Goal: Task Accomplishment & Management: Manage account settings

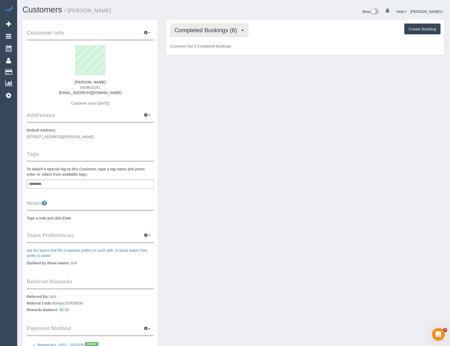
click at [226, 29] on span "Completed Bookings (6)" at bounding box center [207, 30] width 65 height 7
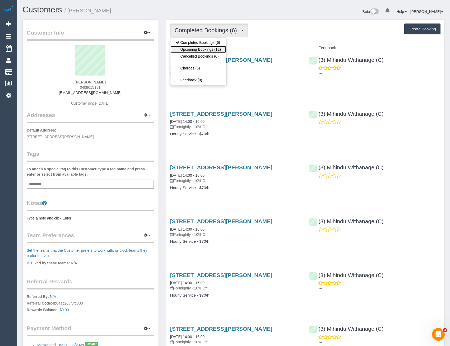
click at [214, 48] on link "Upcoming Bookings (12)" at bounding box center [198, 49] width 56 height 7
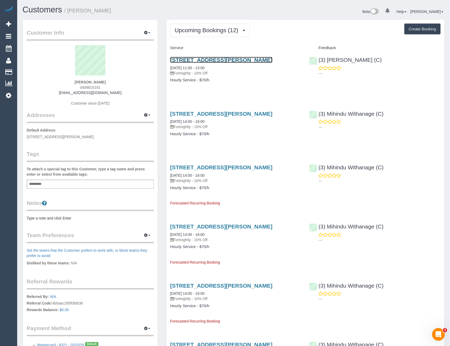
click at [242, 58] on link "1 Lavery Place, Attwood, VIC 3049" at bounding box center [221, 60] width 102 height 6
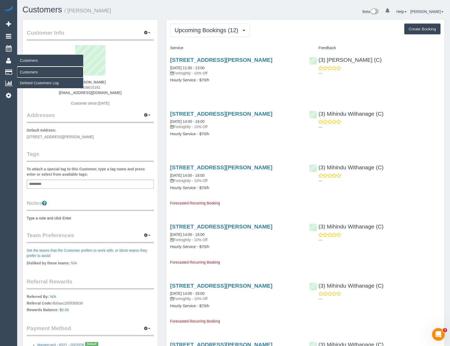
click at [26, 71] on link "Customers" at bounding box center [50, 72] width 66 height 11
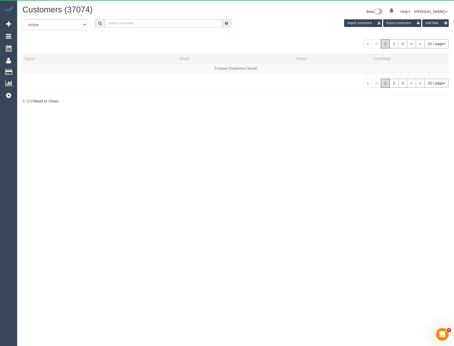
click at [149, 25] on input "text" at bounding box center [163, 23] width 117 height 8
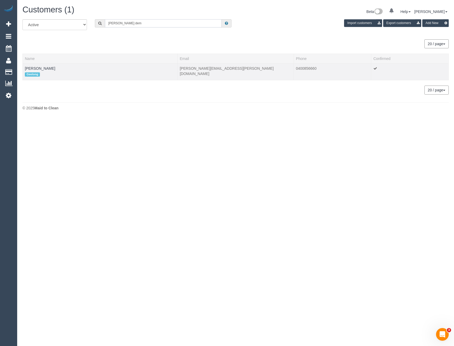
type input "David dem"
click at [38, 71] on td "David Demmer Geelong" at bounding box center [100, 71] width 155 height 17
click at [38, 68] on link "David Demmer" at bounding box center [40, 68] width 30 height 4
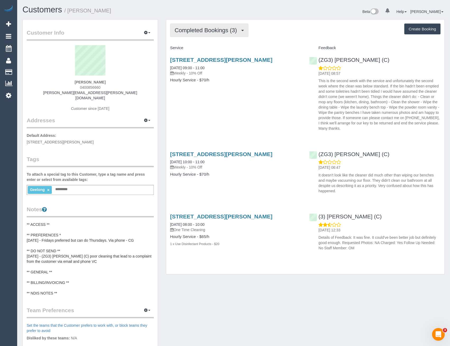
click at [225, 31] on span "Completed Bookings (3)" at bounding box center [207, 30] width 65 height 7
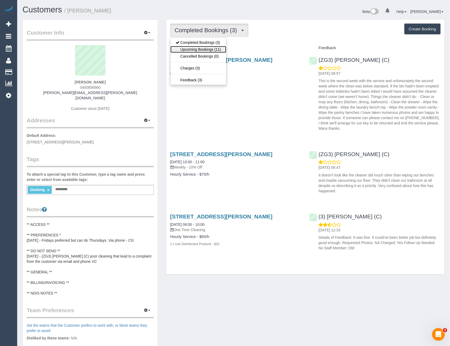
click at [219, 49] on link "Upcoming Bookings (11)" at bounding box center [198, 49] width 56 height 7
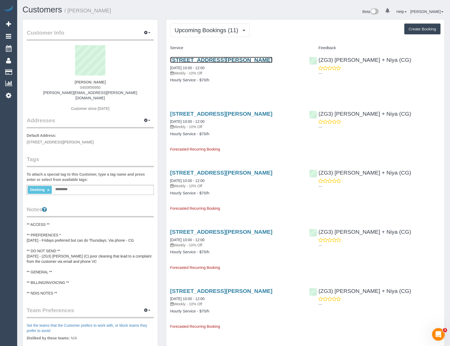
click at [232, 62] on link "2/39 Marshall Street, Newtown, VIC 3220" at bounding box center [221, 60] width 102 height 6
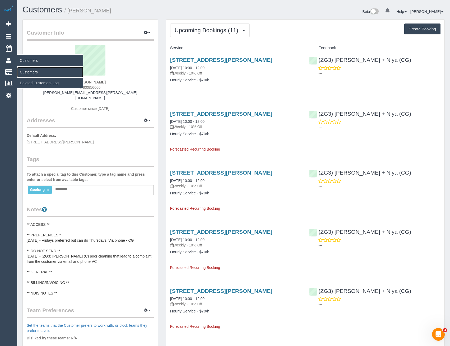
click at [30, 71] on link "Customers" at bounding box center [50, 72] width 66 height 11
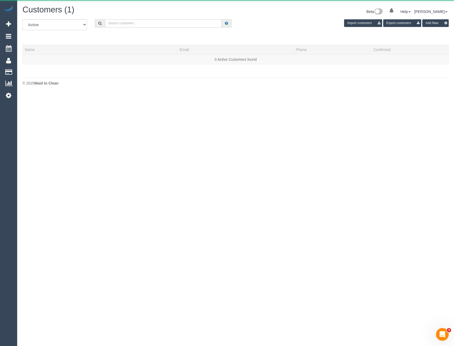
click at [134, 24] on input "text" at bounding box center [163, 23] width 117 height 8
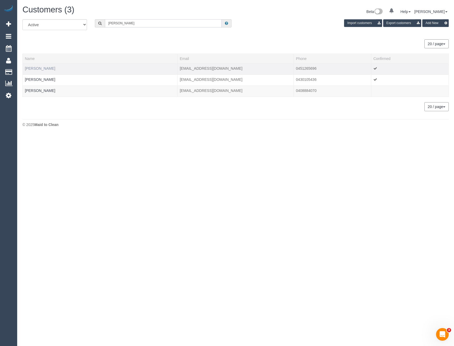
type input "Mary Ac"
click at [39, 69] on link "Mary Ackerman" at bounding box center [40, 68] width 30 height 4
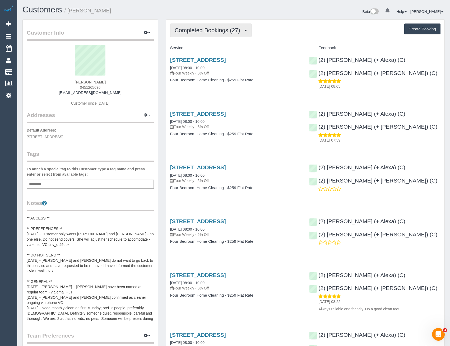
click at [208, 34] on button "Completed Bookings (27)" at bounding box center [210, 30] width 81 height 13
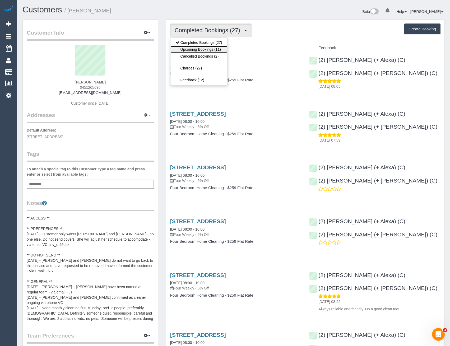
click at [215, 48] on link "Upcoming Bookings (11)" at bounding box center [198, 49] width 57 height 7
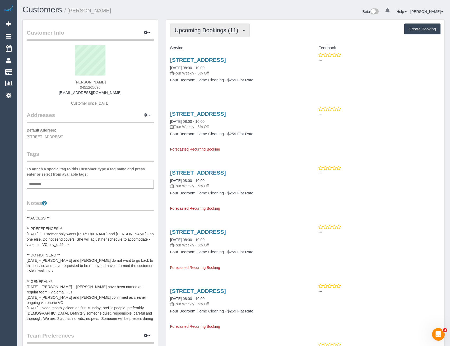
click at [194, 35] on button "Upcoming Bookings (11)" at bounding box center [210, 30] width 80 height 13
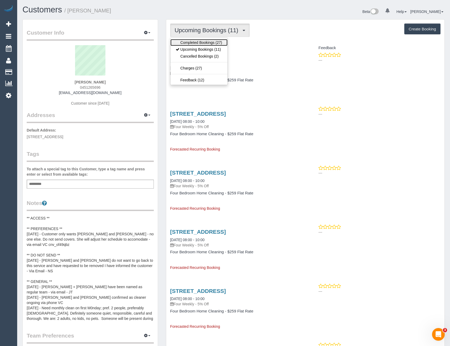
click at [197, 43] on link "Completed Bookings (27)" at bounding box center [198, 42] width 57 height 7
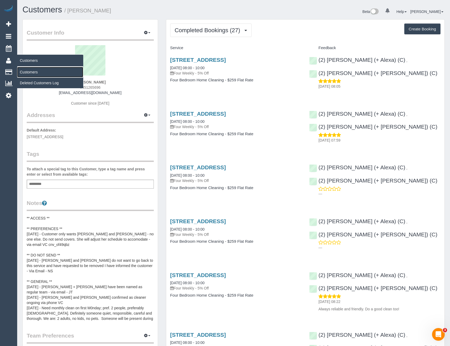
drag, startPoint x: 28, startPoint y: 72, endPoint x: 78, endPoint y: 57, distance: 52.7
click at [28, 72] on link "Customers" at bounding box center [50, 72] width 66 height 11
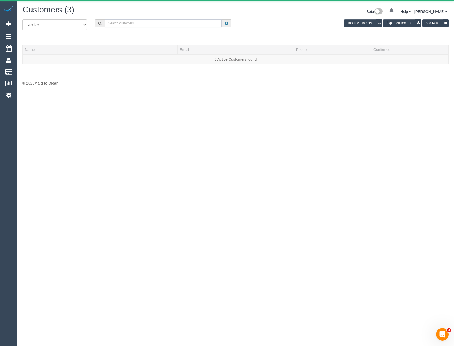
click at [136, 24] on input "text" at bounding box center [163, 23] width 117 height 8
drag, startPoint x: 136, startPoint y: 20, endPoint x: 63, endPoint y: 19, distance: 73.4
click at [72, 18] on div "Customers (0) Beta 0 Your Notifications You have 0 alerts Help Help Docs Take a…" at bounding box center [235, 47] width 437 height 94
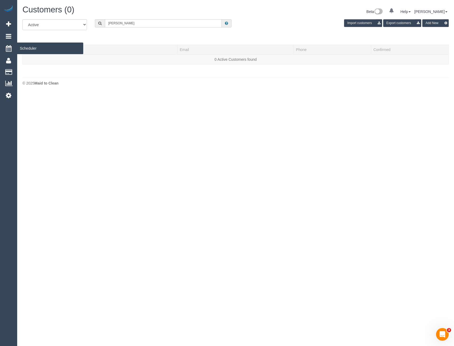
type input "Alison Da"
click at [128, 24] on input "Alison Da" at bounding box center [163, 23] width 117 height 8
paste input "a_darmody@hotmail.com"
click at [148, 23] on input "a_darmody@hotmail.com" at bounding box center [163, 23] width 117 height 8
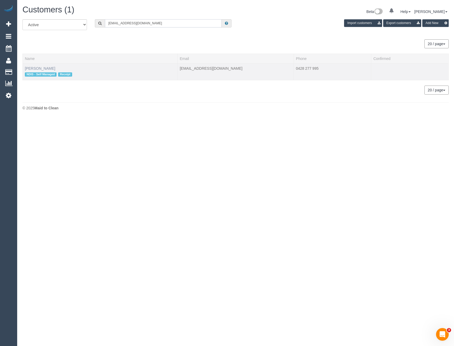
type input "a_darmody@hotmail.com"
click at [43, 68] on link "Alison Graham" at bounding box center [40, 68] width 30 height 4
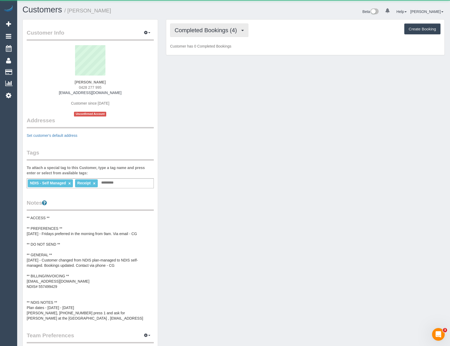
click at [210, 33] on span "Completed Bookings (4)" at bounding box center [207, 30] width 65 height 7
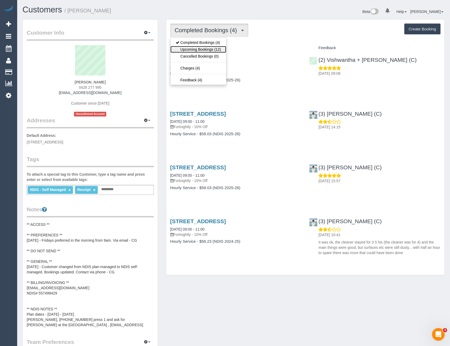
click at [210, 50] on link "Upcoming Bookings (12)" at bounding box center [198, 49] width 56 height 7
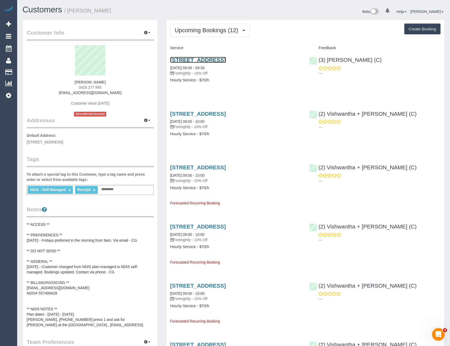
click at [207, 60] on link "80 Guildford Rd, Surrey Hills, VIC 3127" at bounding box center [198, 60] width 56 height 6
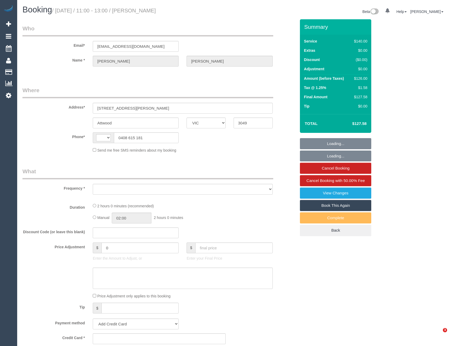
select select "VIC"
select select "string:stripe-pm_1RRMyV2GScqysDRVlwlYokp4"
select select "number:29"
select select "number:14"
select select "number:19"
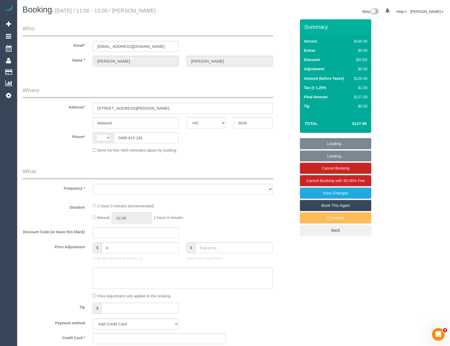
select select "number:22"
select select "number:34"
select select "number:26"
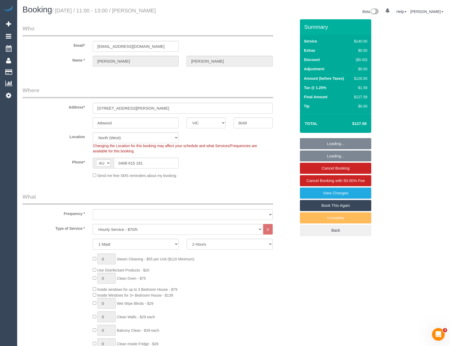
select select "string:AU"
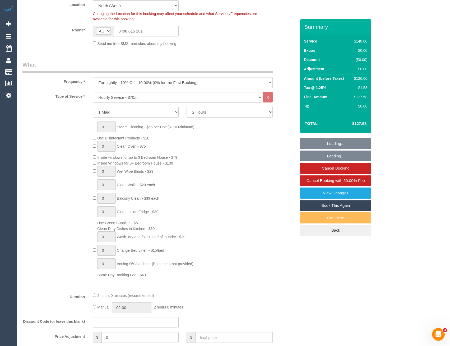
select select "object:1699"
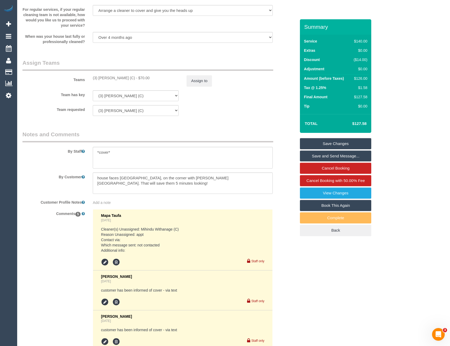
scroll to position [939, 0]
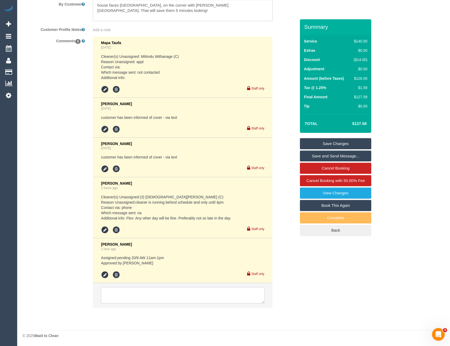
click at [118, 297] on textarea at bounding box center [182, 295] width 163 height 16
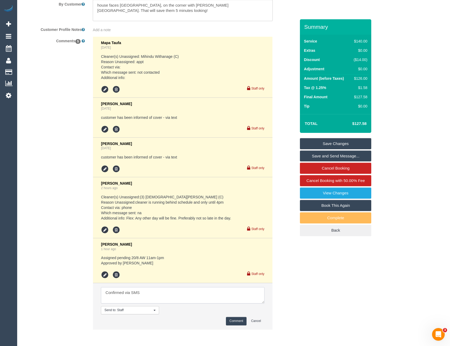
type textarea "Confirmed via SMS"
click at [233, 321] on button "Comment" at bounding box center [236, 321] width 21 height 8
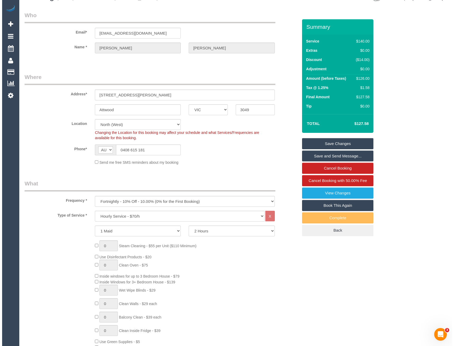
scroll to position [0, 0]
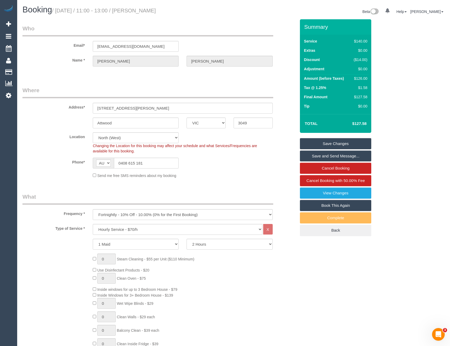
click at [314, 157] on link "Save and Send Message..." at bounding box center [335, 156] width 71 height 11
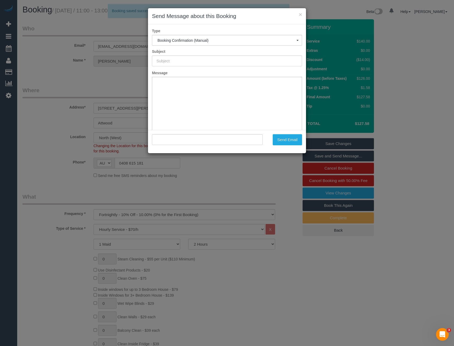
type input "Booking Confirmed"
type input ""Paul Gilbert" <paulg21@hotmail.com>"
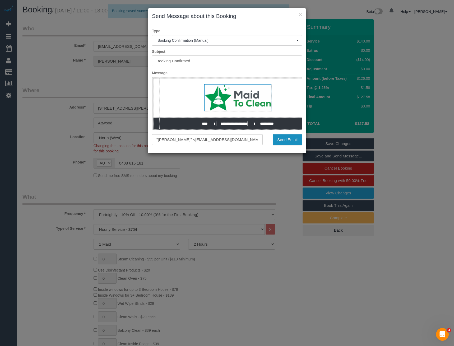
click at [289, 142] on button "Send Email" at bounding box center [287, 139] width 29 height 11
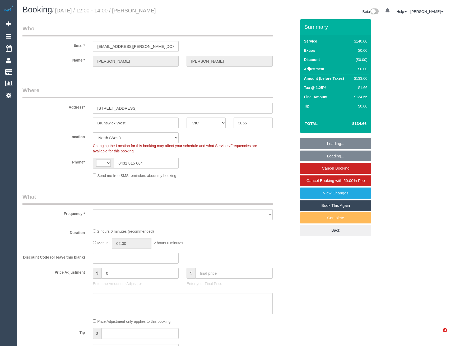
select select "VIC"
select select "string:AU"
select select "object:724"
select select "string:stripe-pm_1QeoCq2GScqysDRVEga0rmOU"
select select "spot1"
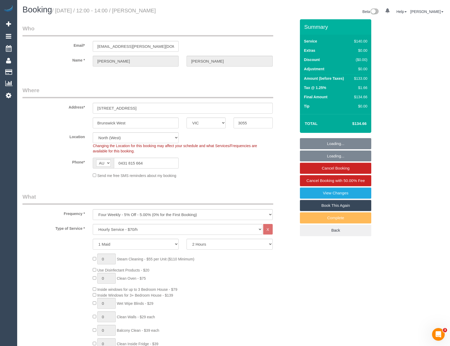
select select "object:729"
select select "number:29"
select select "number:14"
select select "number:19"
select select "number:24"
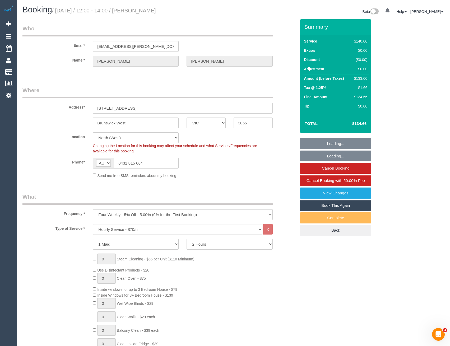
select select "number:34"
select select "number:13"
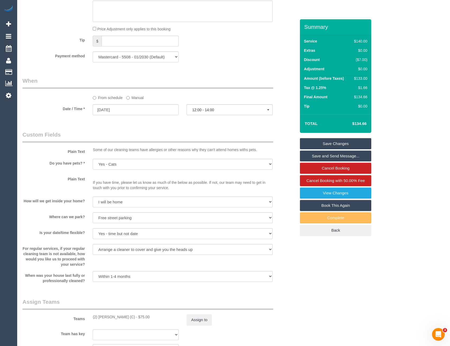
scroll to position [403, 0]
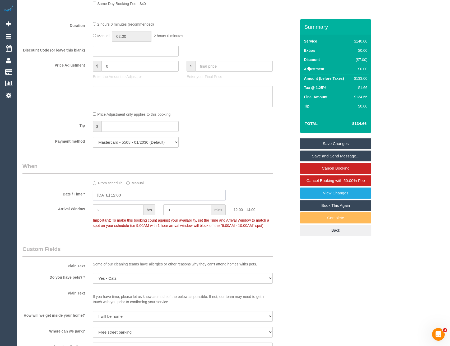
click at [136, 192] on input "20/08/2025 12:00" at bounding box center [159, 195] width 133 height 11
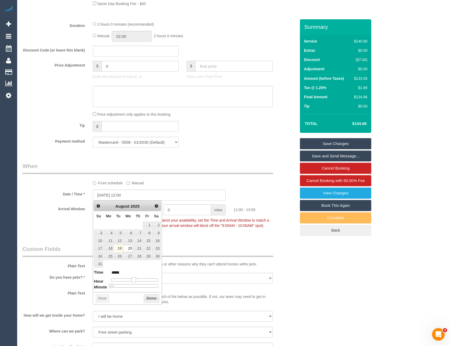
type input "20/08/2025 11:00"
type input "*****"
click at [134, 280] on span at bounding box center [133, 279] width 5 height 5
click at [157, 298] on button "Done" at bounding box center [152, 298] width 16 height 8
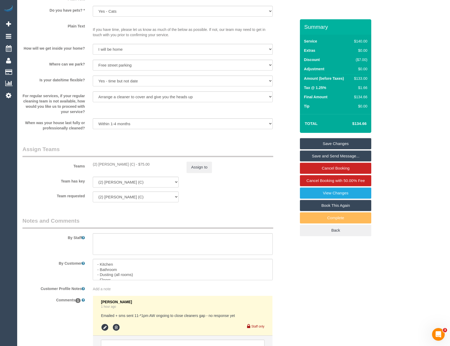
scroll to position [723, 0]
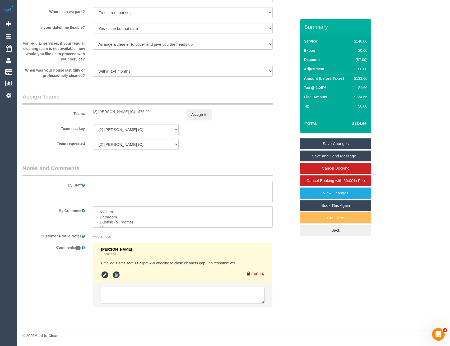
click at [138, 294] on textarea at bounding box center [182, 295] width 163 height 16
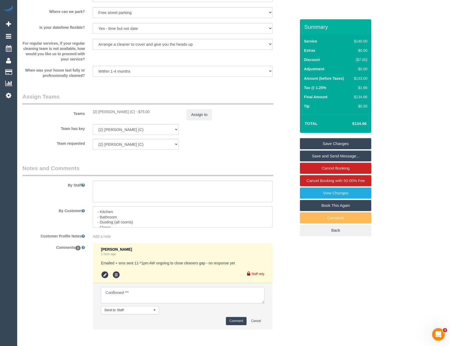
type textarea "Confirmed ^^"
click at [231, 318] on button "Comment" at bounding box center [236, 321] width 21 height 8
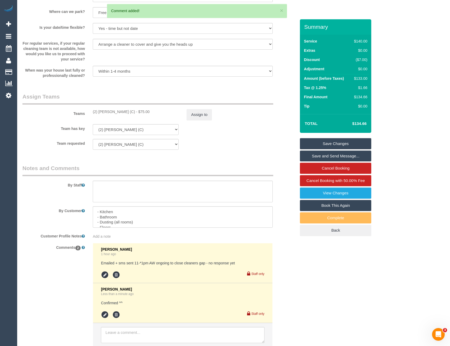
click at [335, 141] on link "Save Changes" at bounding box center [335, 143] width 71 height 11
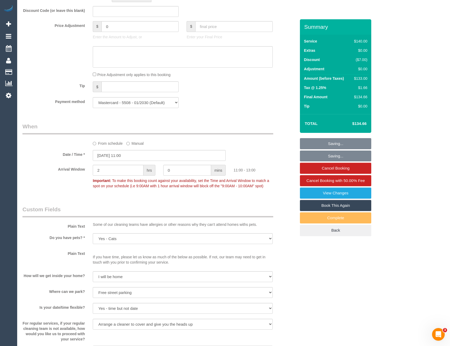
scroll to position [432, 0]
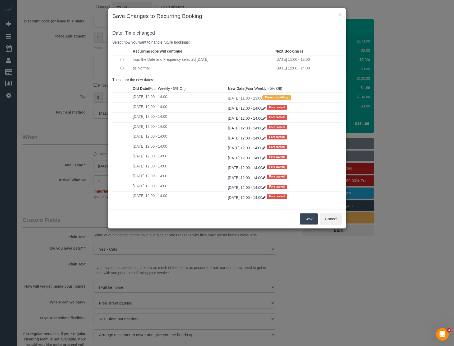
click at [305, 223] on button "Save" at bounding box center [309, 218] width 18 height 11
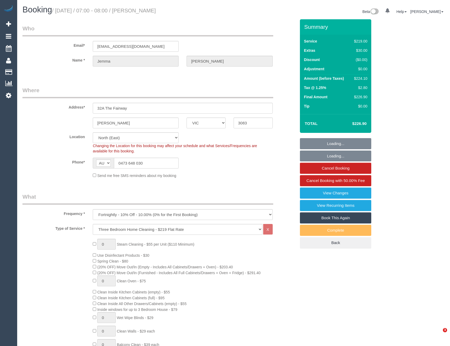
select select "VIC"
select select "spot1"
select select "number:27"
select select "number:16"
select select "number:18"
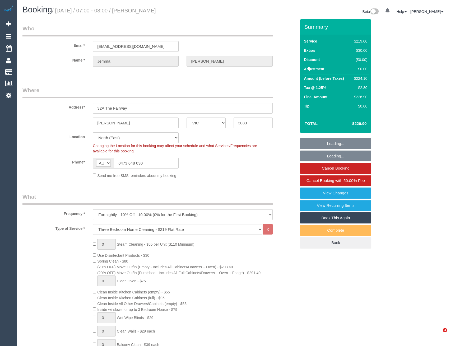
select select "number:22"
select select "number:33"
select select "number:12"
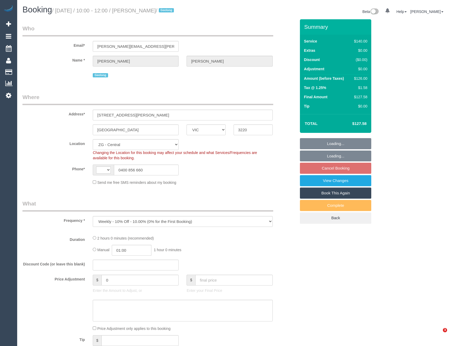
select select "VIC"
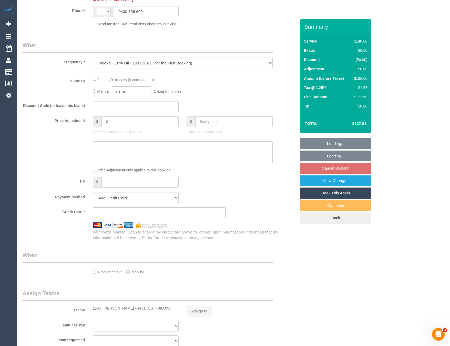
select select "object:332"
select select "string:AU"
select select "string:stripe-pm_1P0XDP2GScqysDRV2VQCP1Yn"
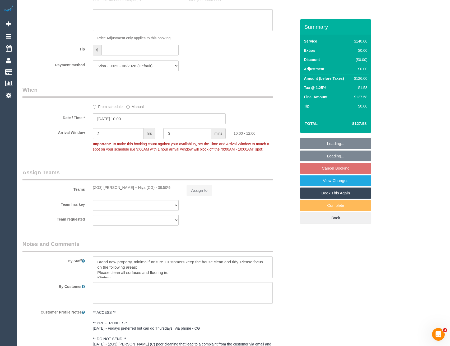
select select "number:28"
select select "number:14"
select select "number:19"
select select "number:36"
select select "number:34"
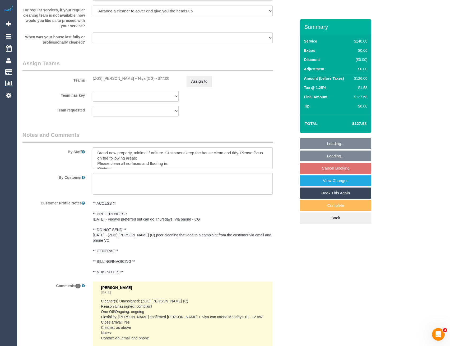
scroll to position [804, 0]
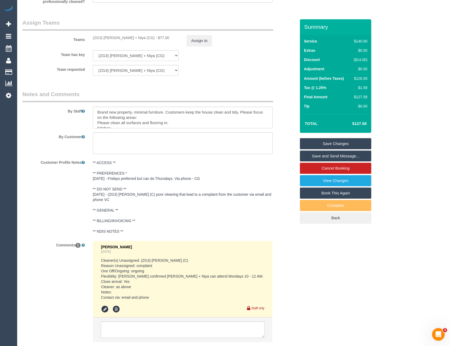
click at [129, 189] on pre "** ACCESS ** ** PREFERENCES * 01/08/25 - Fridays preferred but can do Thursdays…" at bounding box center [183, 197] width 180 height 74
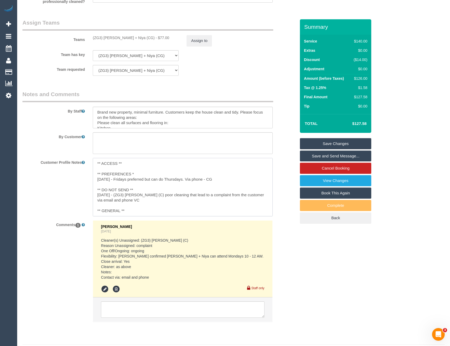
click at [135, 188] on textarea "** ACCESS ** ** PREFERENCES * 01/08/25 - Fridays preferred but can do Thursdays…" at bounding box center [183, 187] width 180 height 58
click at [131, 165] on textarea "** ACCESS ** ** PREFERENCES * 01/08/25 - Fridays preferred but can do Thursdays…" at bounding box center [183, 187] width 180 height 58
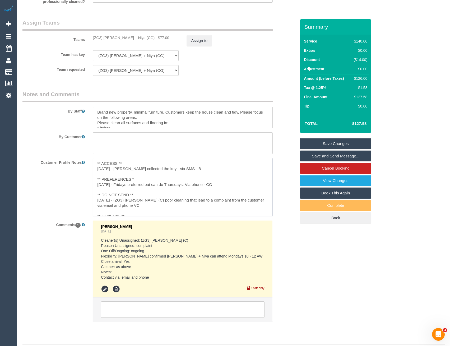
type textarea "** ACCESS ** 19/8/25 - Suneeth collected the key - via SMS - BB ** PREFERENCES …"
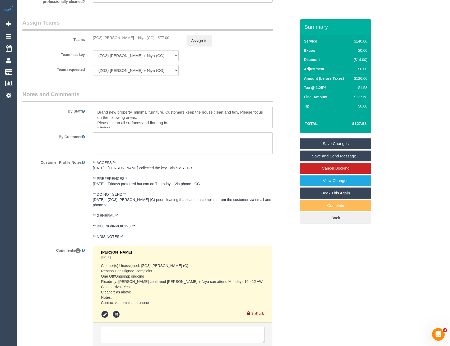
click at [143, 146] on textarea at bounding box center [183, 143] width 180 height 22
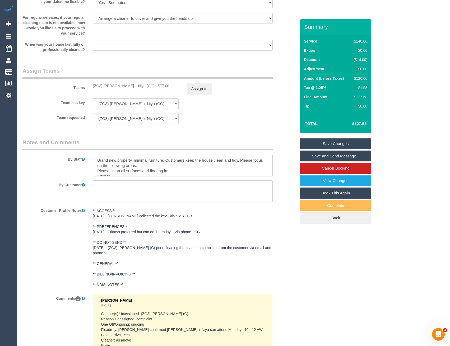
scroll to position [751, 0]
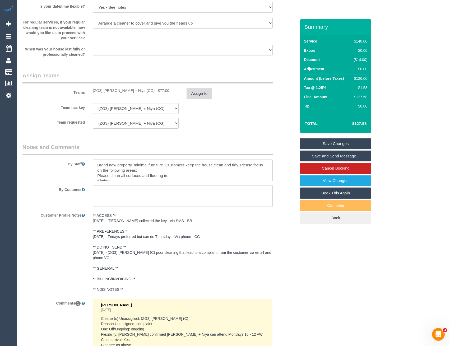
click at [198, 92] on button "Assign to" at bounding box center [198, 93] width 25 height 11
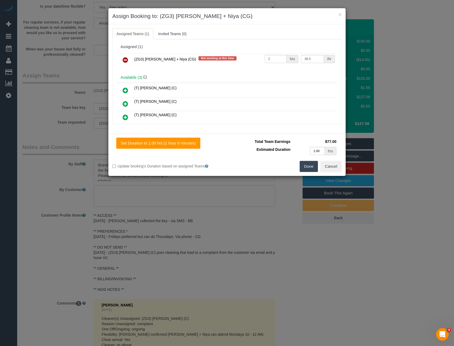
click at [59, 106] on div "× Assign Booking to: (ZG3) Suneeth + Niya (CG) Assigned Teams (1) Invited Teams…" at bounding box center [227, 173] width 454 height 346
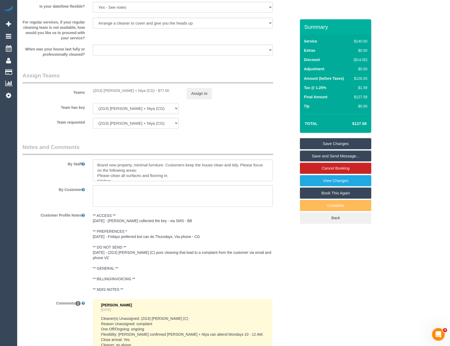
click at [123, 107] on select "(ZG3) Suneeth + Niya (CG) (2) Chirag (+ Shachi) (C) (2) Shachi (+ Chirag) (C) (…" at bounding box center [136, 108] width 86 height 11
select select "101165"
click at [93, 103] on select "(ZG3) Suneeth + Niya (CG) (2) Chirag (+ Shachi) (C) (2) Shachi (+ Chirag) (C) (…" at bounding box center [136, 108] width 86 height 11
click at [318, 144] on link "Save Changes" at bounding box center [335, 143] width 71 height 11
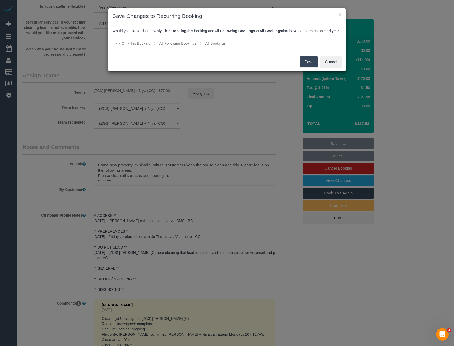
click at [181, 46] on label "All Following Bookings" at bounding box center [175, 43] width 42 height 5
click at [309, 67] on button "Save" at bounding box center [309, 61] width 18 height 11
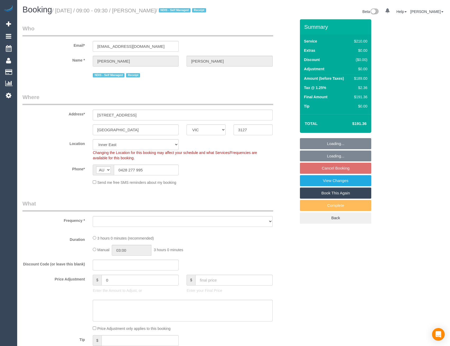
select select "VIC"
select select "number:27"
select select "number:14"
select select "number:19"
select select "number:25"
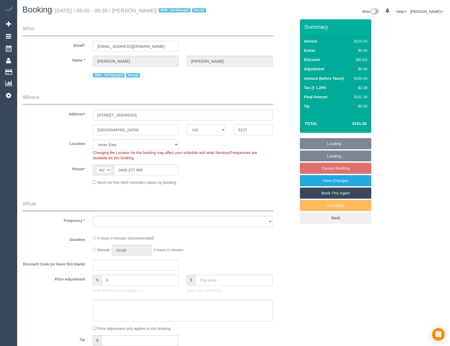
select select "number:34"
select select "number:11"
select select "object:1332"
select select "180"
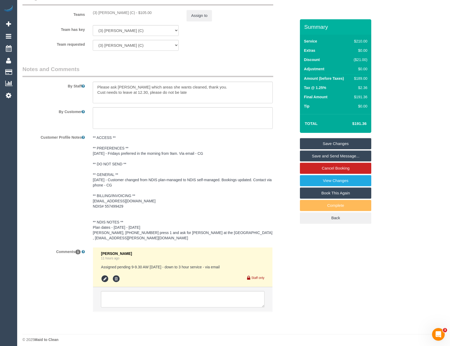
scroll to position [842, 0]
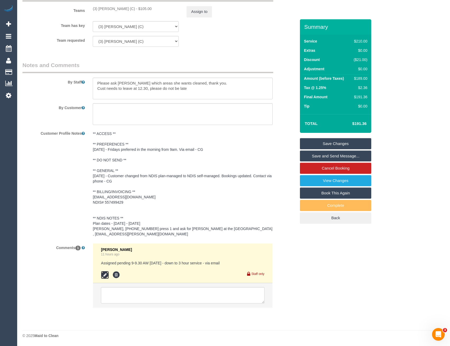
click at [101, 276] on icon at bounding box center [105, 275] width 8 height 8
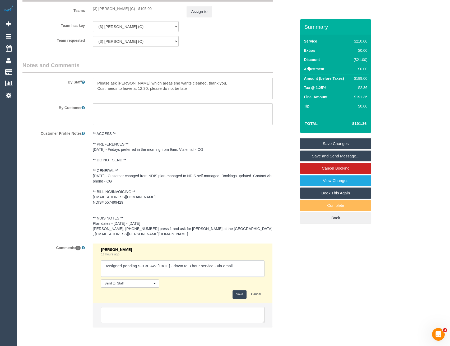
click at [240, 266] on textarea at bounding box center [182, 268] width 163 height 16
type textarea "Assigned pending 9-9.30 AW [DATE] - down to 3 hour service - via email // confi…"
click at [238, 295] on button "Save" at bounding box center [239, 294] width 14 height 8
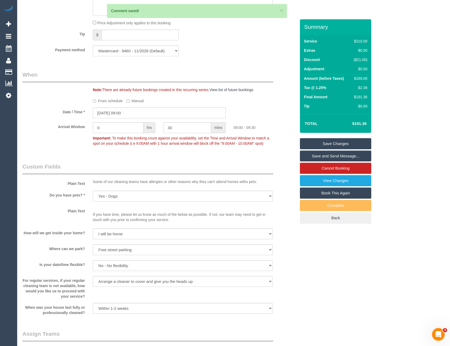
scroll to position [446, 0]
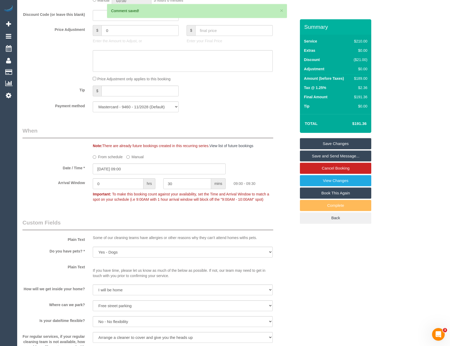
click at [326, 157] on link "Save and Send Message..." at bounding box center [335, 156] width 71 height 11
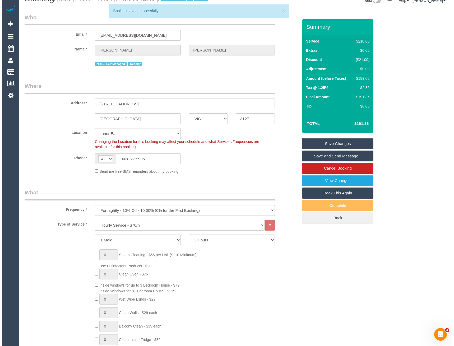
scroll to position [0, 0]
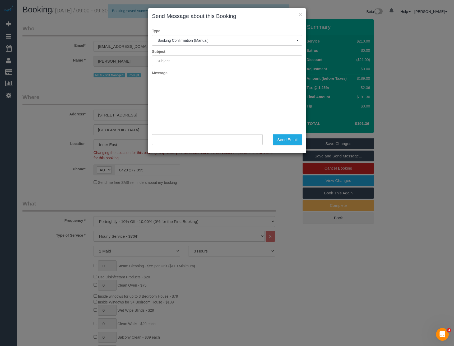
type input "Booking Confirmed"
type input ""[PERSON_NAME]" <[EMAIL_ADDRESS][DOMAIN_NAME]>"
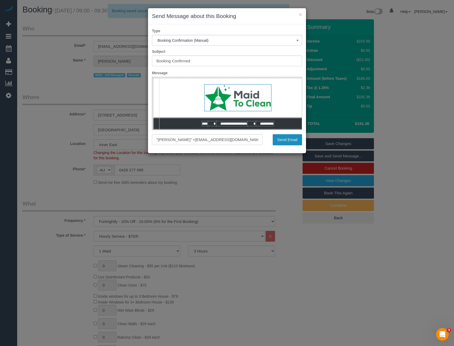
click at [289, 142] on button "Send Email" at bounding box center [287, 139] width 29 height 11
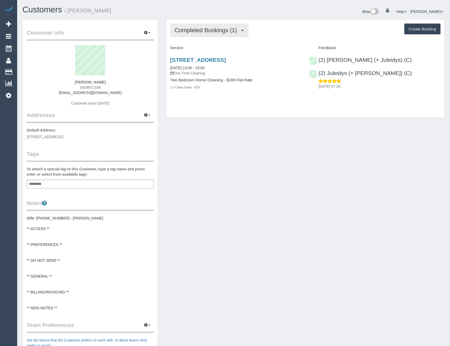
click at [229, 29] on span "Completed Bookings (1)" at bounding box center [207, 30] width 65 height 7
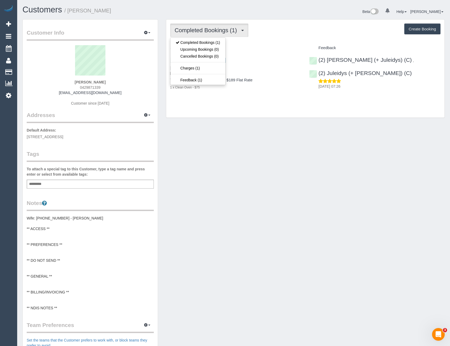
click at [232, 105] on div "Completed Bookings (1) Completed Bookings (1) Upcoming Bookings (0) Cancelled B…" at bounding box center [305, 69] width 278 height 98
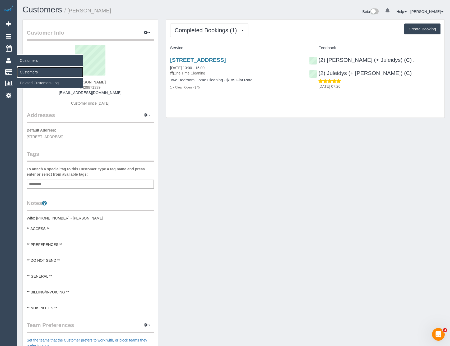
click at [36, 72] on link "Customers" at bounding box center [50, 72] width 66 height 11
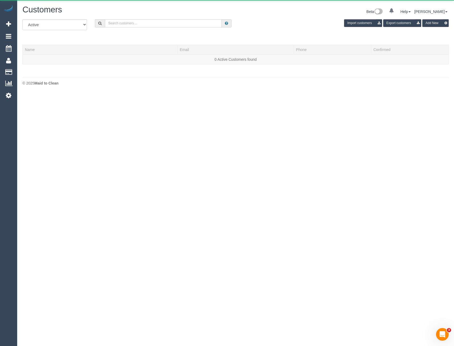
click at [131, 23] on input "text" at bounding box center [163, 23] width 117 height 8
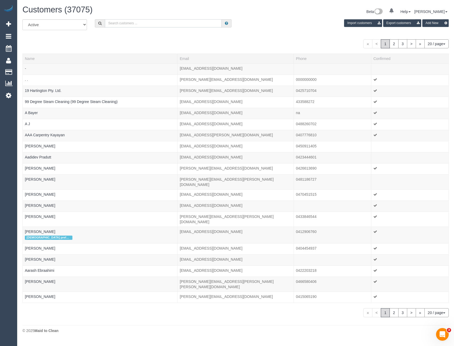
paste input "kerri.tabarcea@gmail.com"
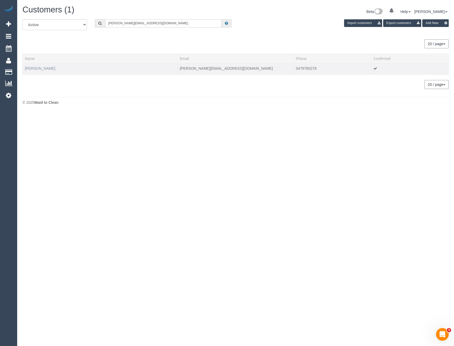
type input "kerri.tabarcea@gmail.com"
click at [32, 69] on link "Kerri Nicholl" at bounding box center [40, 68] width 30 height 4
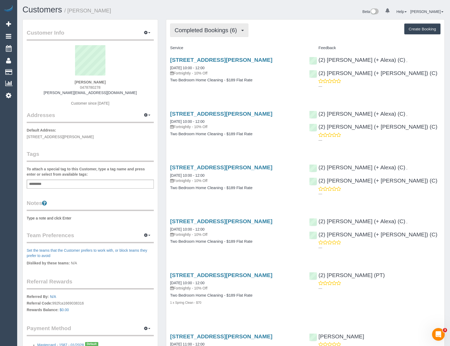
click at [218, 31] on span "Completed Bookings (6)" at bounding box center [207, 30] width 65 height 7
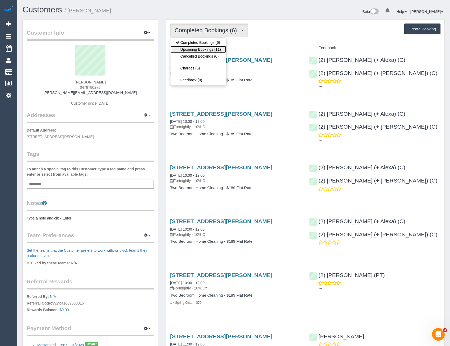
click at [218, 48] on link "Upcoming Bookings (11)" at bounding box center [198, 49] width 56 height 7
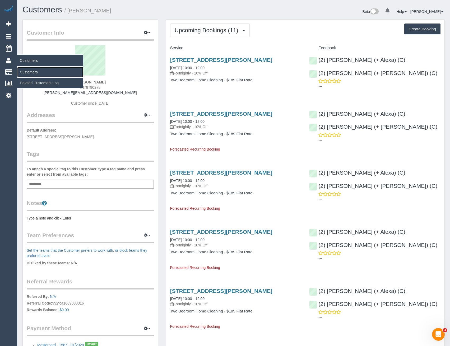
click at [32, 71] on link "Customers" at bounding box center [50, 72] width 66 height 11
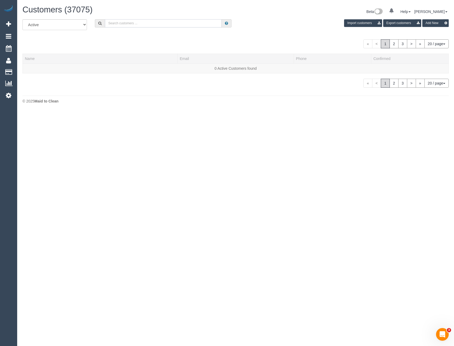
click at [126, 21] on input "text" at bounding box center [163, 23] width 117 height 8
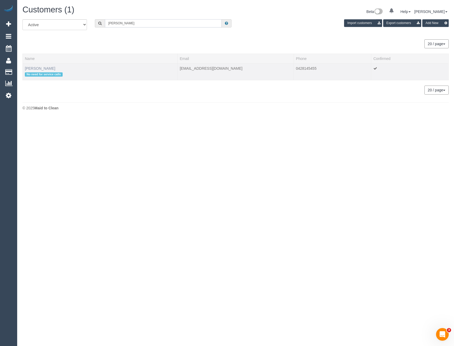
type input "Julie Boot"
drag, startPoint x: 38, startPoint y: 66, endPoint x: 46, endPoint y: 67, distance: 8.8
click at [38, 66] on link "Julie Booth" at bounding box center [40, 68] width 30 height 4
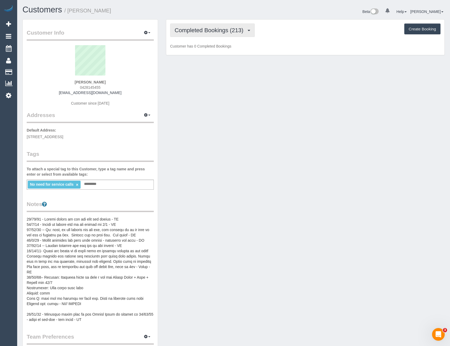
click at [218, 32] on span "Completed Bookings (213)" at bounding box center [210, 30] width 71 height 7
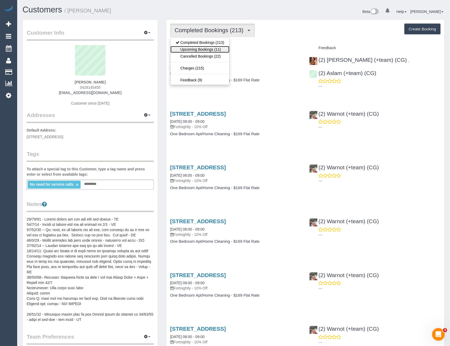
click at [217, 49] on link "Upcoming Bookings (11)" at bounding box center [199, 49] width 59 height 7
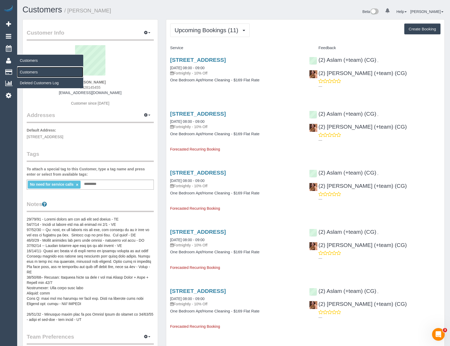
click at [31, 71] on link "Customers" at bounding box center [50, 72] width 66 height 11
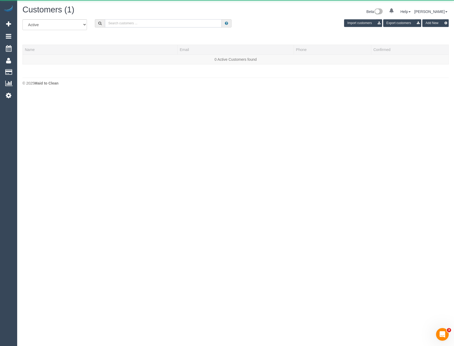
click at [143, 22] on input "text" at bounding box center [163, 23] width 117 height 8
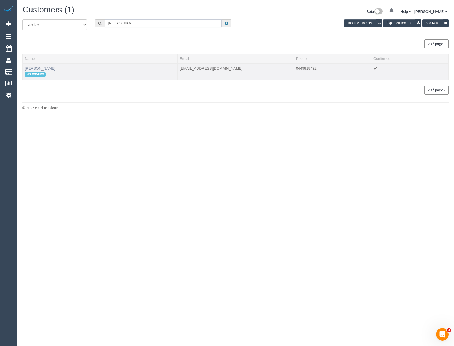
type input "Tom mu"
click at [36, 69] on link "Tom Mutch" at bounding box center [40, 68] width 30 height 4
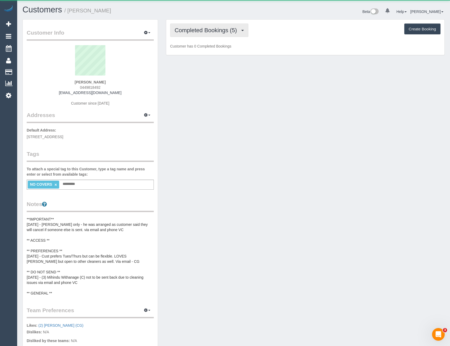
click at [235, 32] on span "Completed Bookings (5)" at bounding box center [207, 30] width 65 height 7
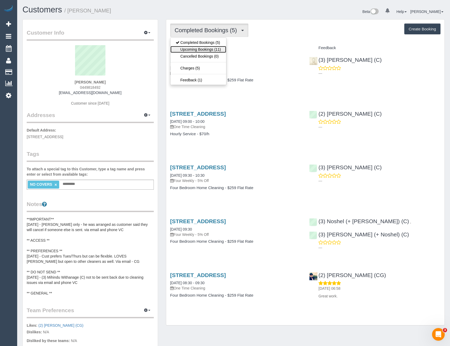
click at [218, 49] on link "Upcoming Bookings (11)" at bounding box center [198, 49] width 56 height 7
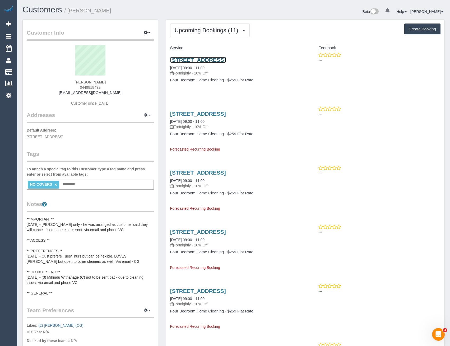
click at [226, 61] on link "20 St Hellier St, Heidelberg Heights, VIC 3081" at bounding box center [198, 60] width 56 height 6
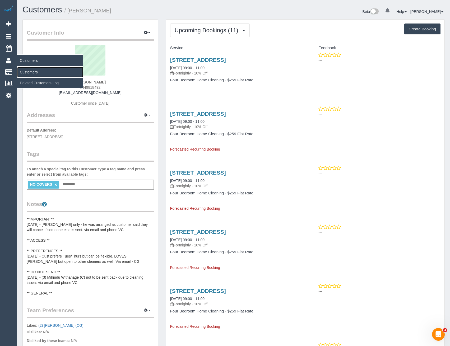
click at [29, 71] on link "Customers" at bounding box center [50, 72] width 66 height 11
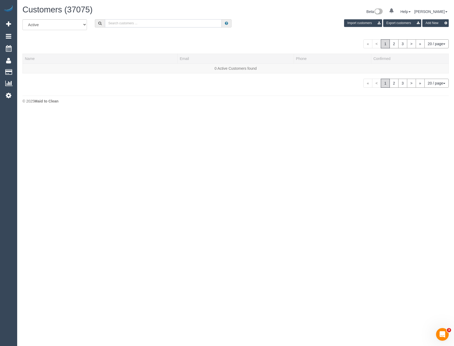
click at [114, 20] on input "text" at bounding box center [163, 23] width 117 height 8
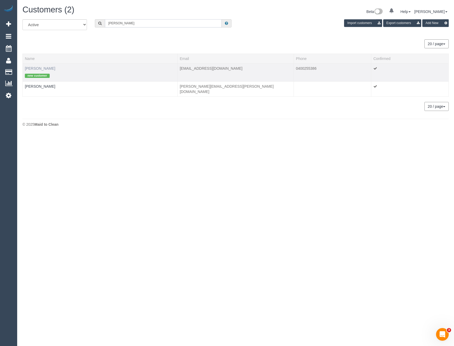
type input "Emily ross"
click at [39, 68] on link "Emily Ross" at bounding box center [40, 68] width 30 height 4
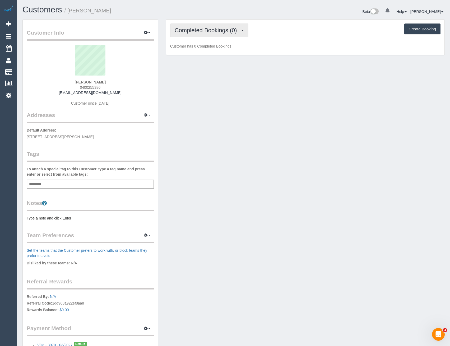
click at [212, 34] on button "Completed Bookings (0)" at bounding box center [209, 30] width 78 height 13
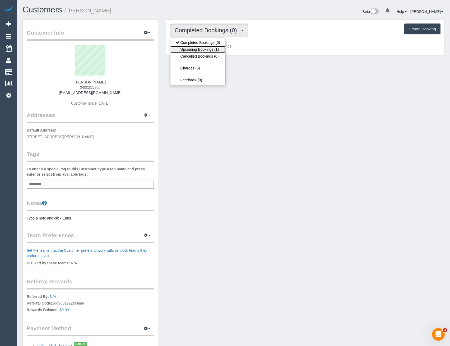
click at [212, 50] on link "Upcoming Bookings (1)" at bounding box center [197, 49] width 55 height 7
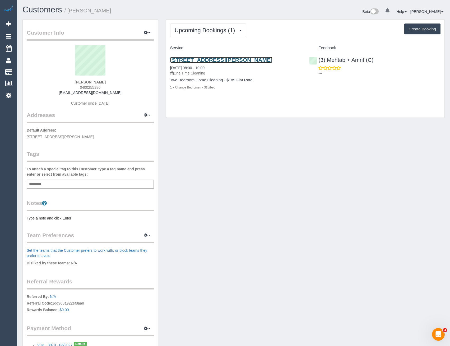
click at [238, 59] on link "19 Willow Street, House, Preston, VIC 3072" at bounding box center [221, 60] width 102 height 6
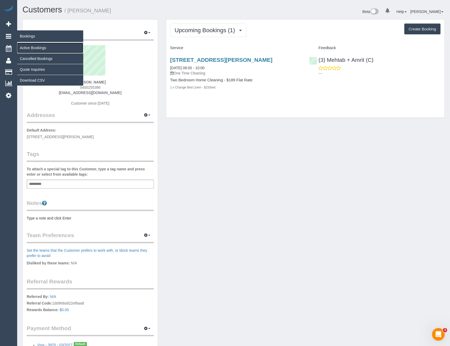
click at [35, 47] on link "Active Bookings" at bounding box center [50, 48] width 66 height 11
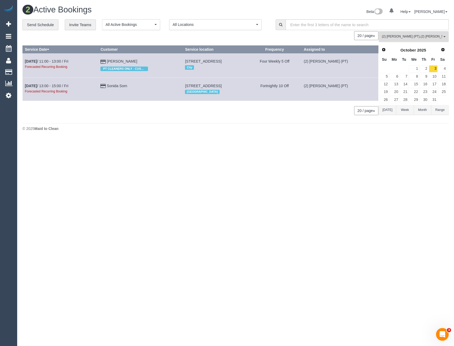
click at [424, 32] on button "(2) Azwad Raza (PT) , (2) Dinitha Gunawardana (C) All Teams" at bounding box center [414, 36] width 70 height 11
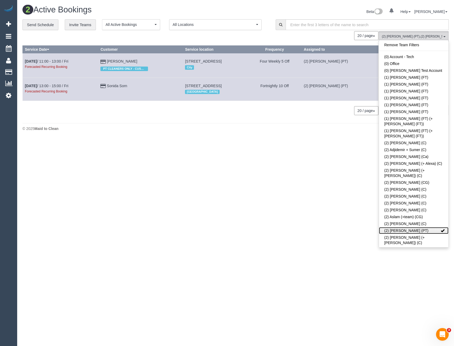
click at [417, 227] on link "(2) [PERSON_NAME] (PT)" at bounding box center [413, 230] width 69 height 7
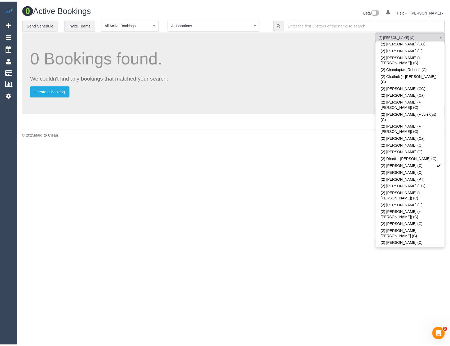
scroll to position [211, 0]
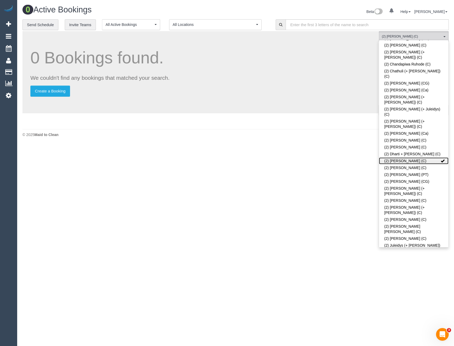
click at [423, 157] on link "(2) Dinitha Gunawardana (C)" at bounding box center [413, 160] width 69 height 7
click at [330, 173] on body "0 Beta Your Notifications You have 0 alerts Add Booking Bookings Active Booking…" at bounding box center [227, 173] width 454 height 346
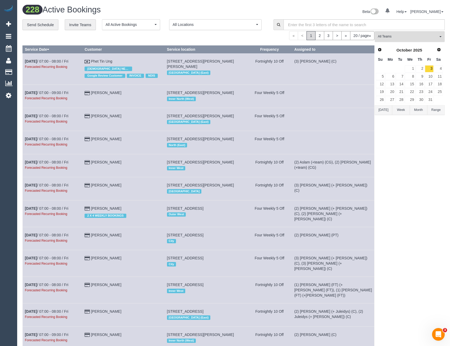
click at [399, 38] on span "All Teams" at bounding box center [408, 36] width 60 height 4
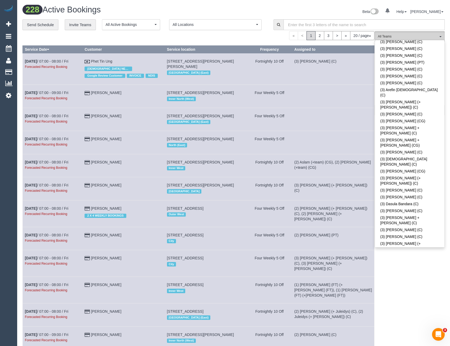
scroll to position [713, 0]
click at [391, 268] on div "(3) Harry Dhasmana (C) All Teams Remove Team Filters (0) Account - Tech (0) Off…" at bounding box center [410, 298] width 70 height 535
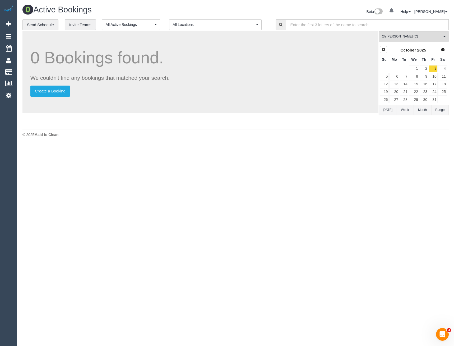
click at [384, 50] on span "Prev" at bounding box center [383, 49] width 4 height 4
click at [393, 100] on link "25" at bounding box center [394, 99] width 10 height 7
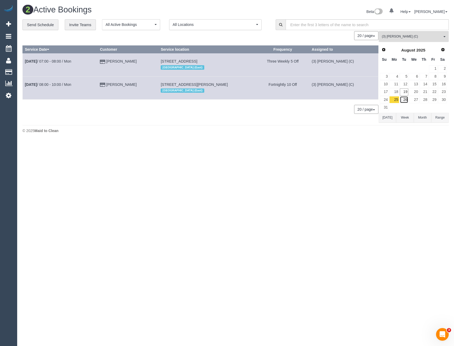
click at [402, 100] on link "26" at bounding box center [404, 99] width 9 height 7
click at [414, 98] on link "27" at bounding box center [414, 99] width 10 height 7
click at [426, 99] on link "28" at bounding box center [423, 99] width 9 height 7
click at [441, 51] on span "Next" at bounding box center [443, 49] width 4 height 4
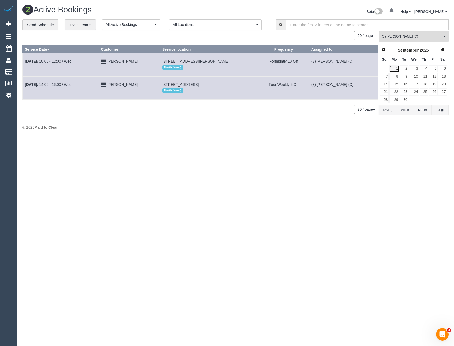
click at [396, 69] on link "1" at bounding box center [394, 68] width 10 height 7
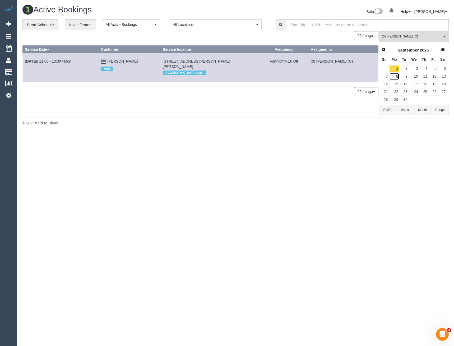
click at [396, 77] on link "8" at bounding box center [394, 76] width 10 height 7
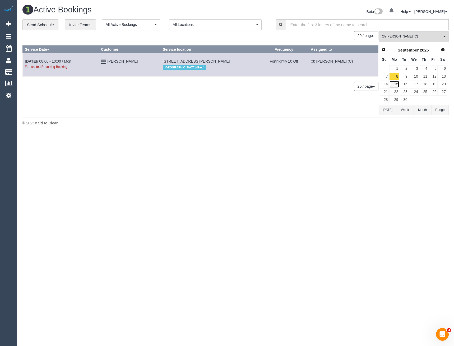
click at [397, 84] on link "15" at bounding box center [394, 84] width 10 height 7
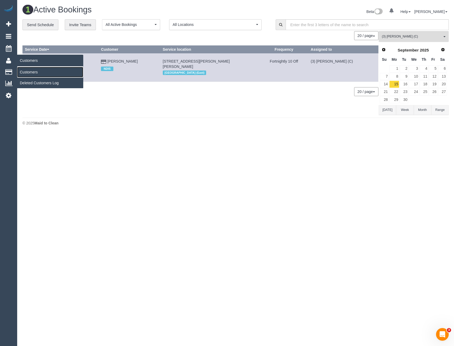
click at [32, 71] on link "Customers" at bounding box center [50, 72] width 66 height 11
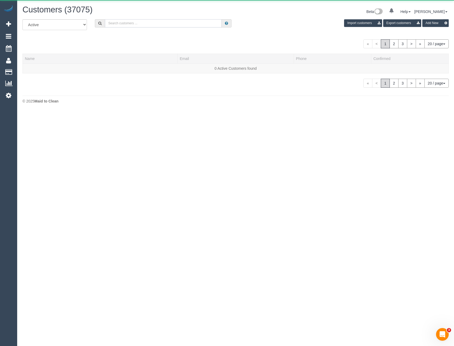
click at [163, 26] on input "text" at bounding box center [163, 23] width 117 height 8
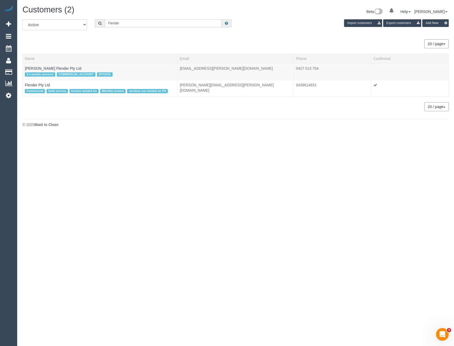
type input "Flender"
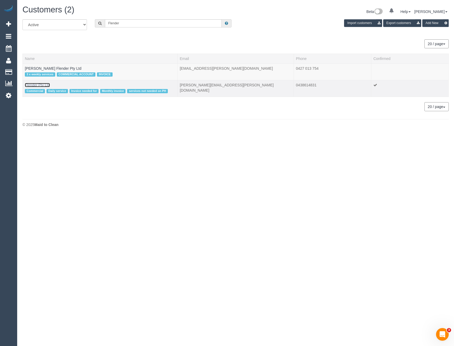
click at [34, 87] on link "Flender Pty Ltd" at bounding box center [37, 85] width 25 height 4
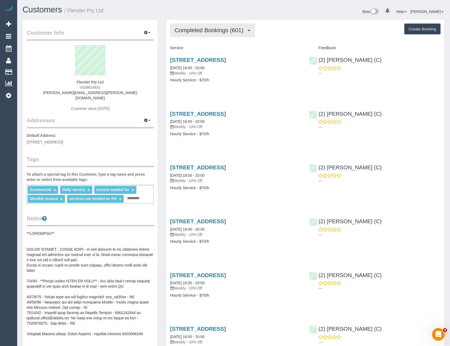
click at [226, 35] on button "Completed Bookings (601)" at bounding box center [212, 30] width 85 height 13
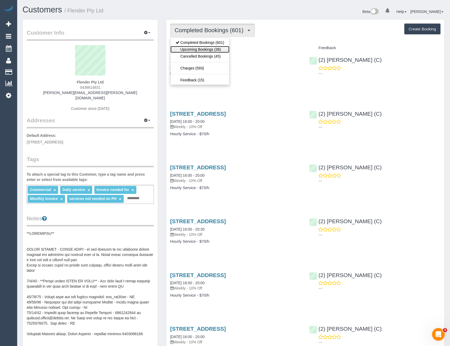
click at [221, 51] on link "Upcoming Bookings (36)" at bounding box center [199, 49] width 59 height 7
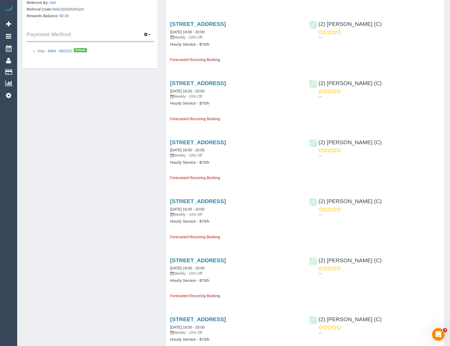
scroll to position [423, 0]
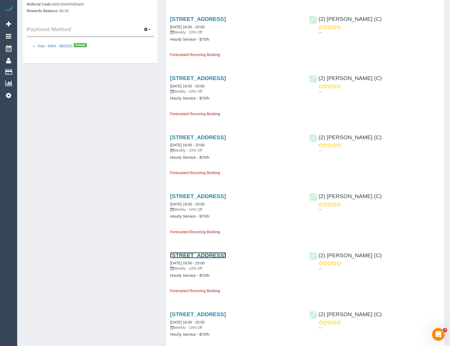
click at [226, 258] on link "23 Superior Drive, Dandenong South, VIC 3175" at bounding box center [198, 255] width 56 height 6
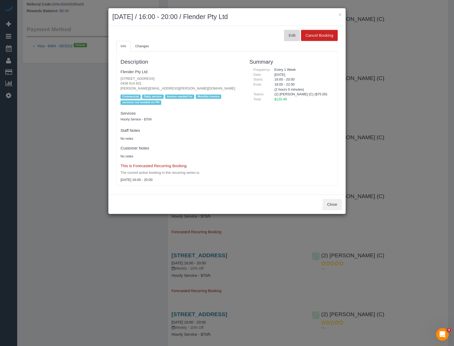
click at [290, 36] on button "Edit" at bounding box center [292, 35] width 16 height 11
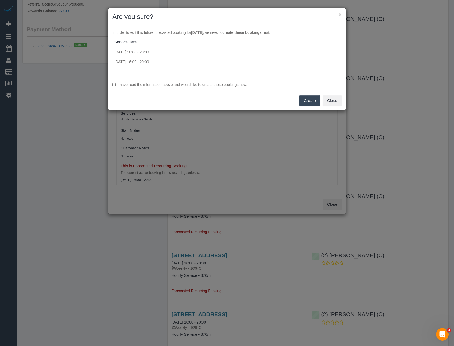
click at [124, 84] on label "I have read the information above and would like to create these bookings now." at bounding box center [226, 84] width 229 height 5
click at [308, 105] on button "Create" at bounding box center [309, 100] width 21 height 11
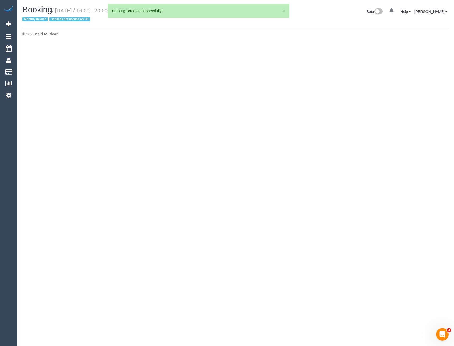
select select "VIC"
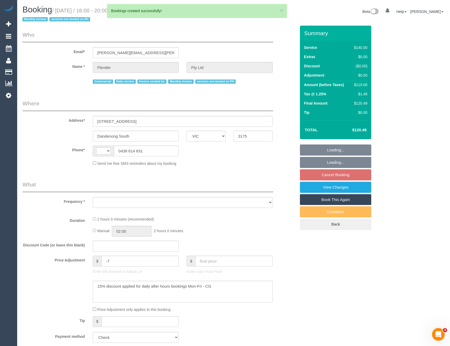
select select "string:AU"
select select "object:8581"
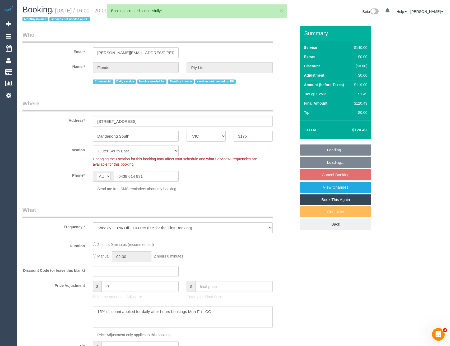
select select "number:28"
select select "number:17"
select select "number:19"
select select "number:25"
select select "number:35"
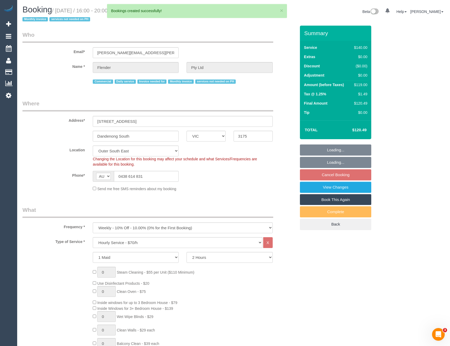
select select "object:8896"
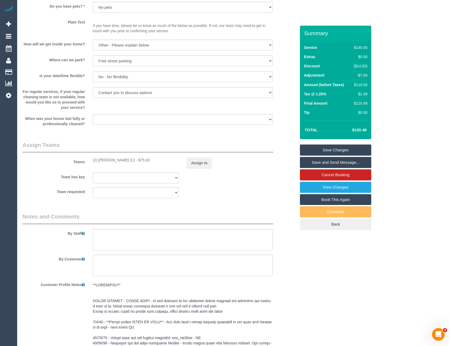
scroll to position [687, 0]
click at [326, 177] on link "Cancel Booking" at bounding box center [335, 174] width 71 height 11
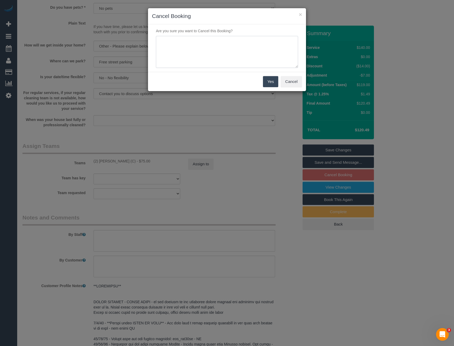
click at [209, 53] on textarea at bounding box center [227, 52] width 142 height 32
type textarea "Moving location - via email - BB"
click at [268, 85] on button "Yes" at bounding box center [270, 81] width 15 height 11
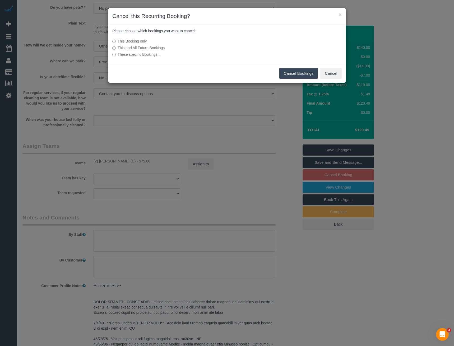
click at [293, 73] on button "Cancel Bookings" at bounding box center [298, 73] width 39 height 11
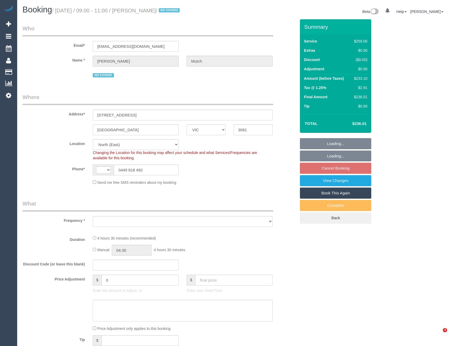
select select "VIC"
select select "string:AU"
select select "object:718"
select select "string:stripe-pm_1Rr9342GScqysDRVwuYZBjIs"
select select "number:29"
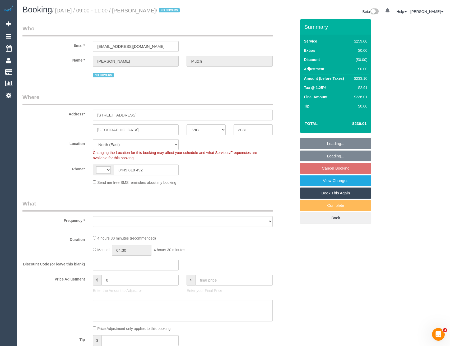
select select "number:14"
select select "number:18"
select select "number:22"
select select "number:12"
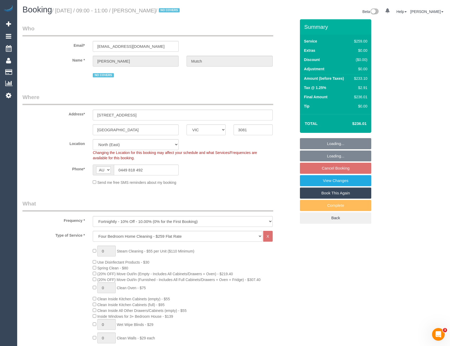
select select "object:1445"
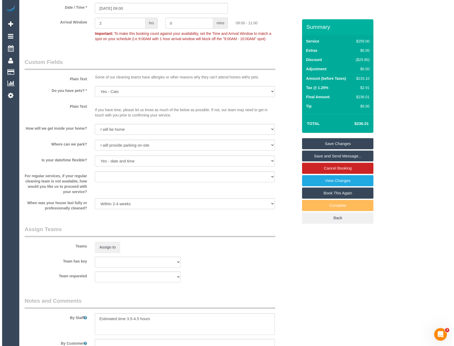
scroll to position [660, 0]
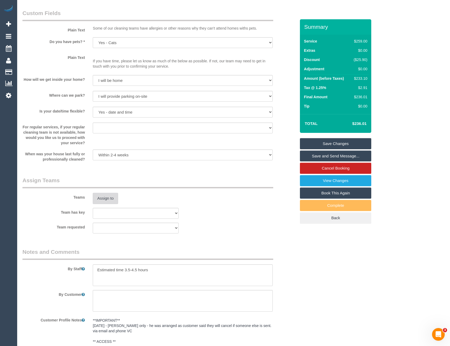
click at [110, 200] on button "Assign to" at bounding box center [105, 198] width 25 height 11
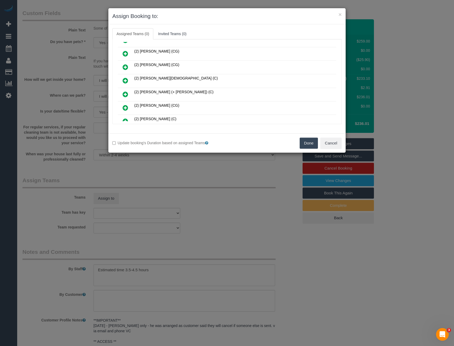
click at [125, 107] on icon at bounding box center [126, 108] width 6 height 6
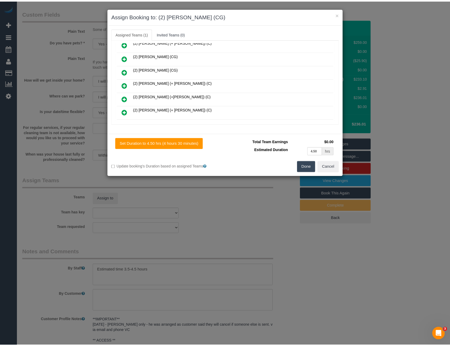
scroll to position [0, 0]
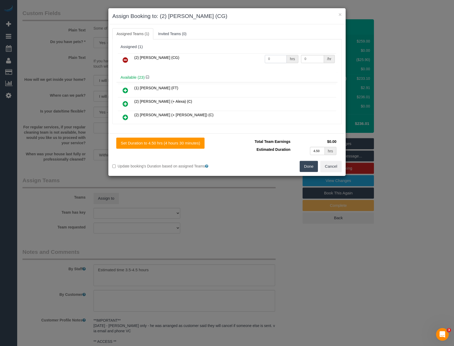
drag, startPoint x: 273, startPoint y: 60, endPoint x: 231, endPoint y: 59, distance: 42.0
click at [235, 59] on tr "(2) [PERSON_NAME] (CG) 0 hrs 0 /hr" at bounding box center [227, 59] width 218 height 13
type input "1"
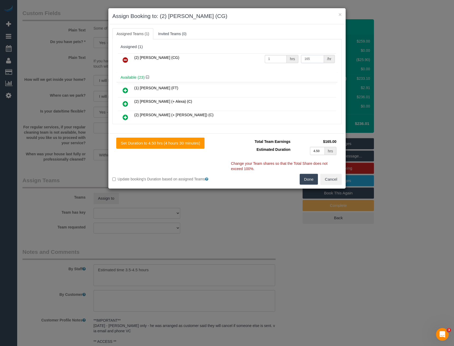
type input "165"
click at [308, 179] on button "Done" at bounding box center [309, 179] width 18 height 11
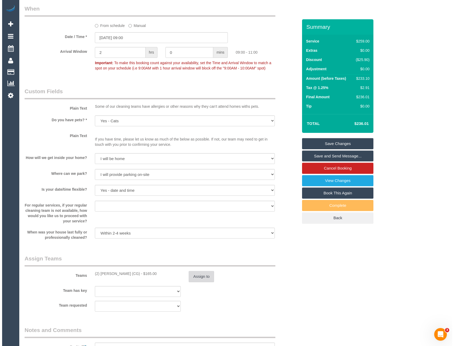
scroll to position [502, 0]
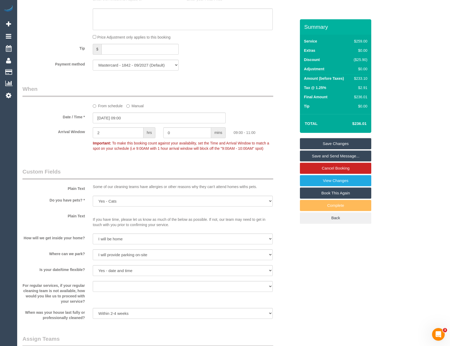
click at [328, 158] on link "Save and Send Message..." at bounding box center [335, 156] width 71 height 11
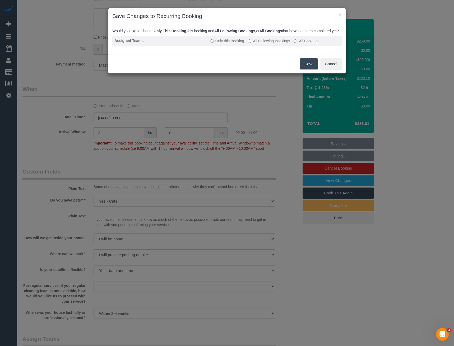
drag, startPoint x: 268, startPoint y: 45, endPoint x: 276, endPoint y: 47, distance: 8.4
click at [268, 44] on label "All Following Bookings" at bounding box center [269, 40] width 42 height 5
click at [312, 69] on button "Save" at bounding box center [309, 63] width 18 height 11
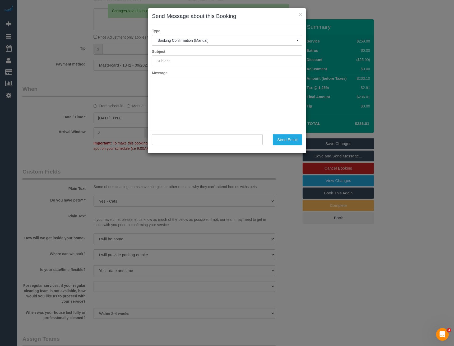
type input "Booking Confirmed"
type input ""Tom Mutch" <tommutch@hotmail.com>"
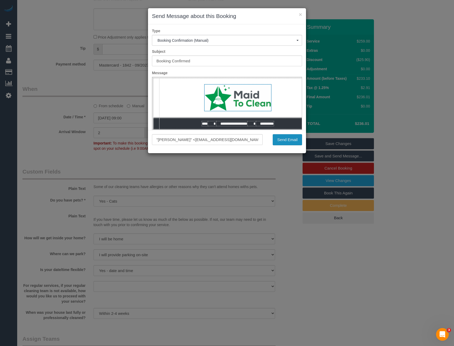
click at [289, 141] on button "Send Email" at bounding box center [287, 139] width 29 height 11
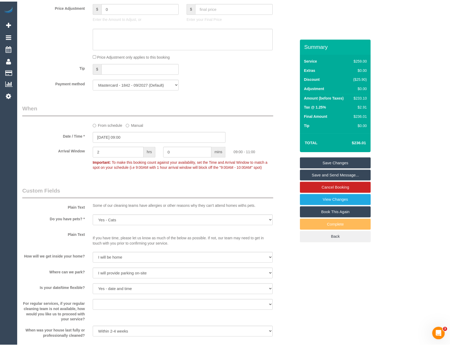
scroll to position [521, 0]
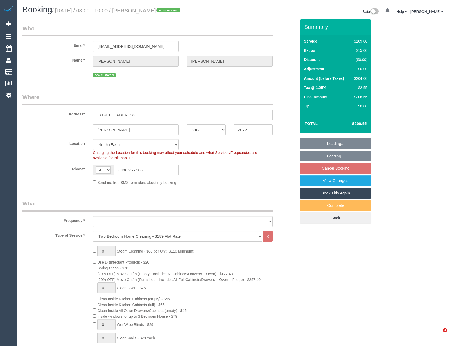
select select "VIC"
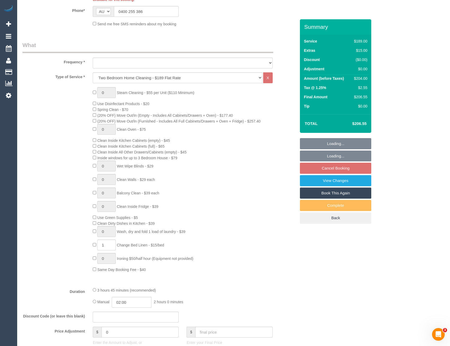
scroll to position [321, 0]
select select "object:802"
select select "number:28"
select select "number:14"
select select "number:19"
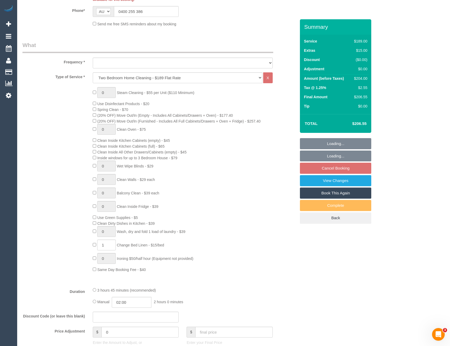
select select "number:24"
select select "number:13"
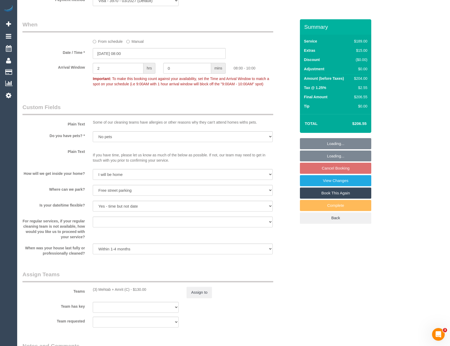
select select "object:1449"
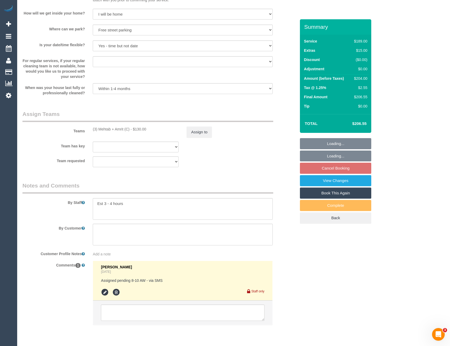
scroll to position [744, 0]
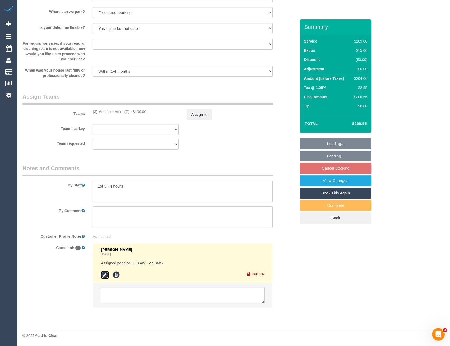
click at [108, 275] on icon at bounding box center [105, 275] width 8 height 8
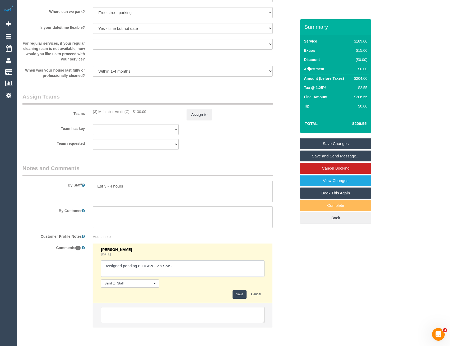
click at [206, 266] on textarea at bounding box center [182, 268] width 163 height 16
type textarea "Assigned pending 8-10 AW - via SMS // confirmed"
click at [235, 295] on button "Save" at bounding box center [239, 294] width 14 height 8
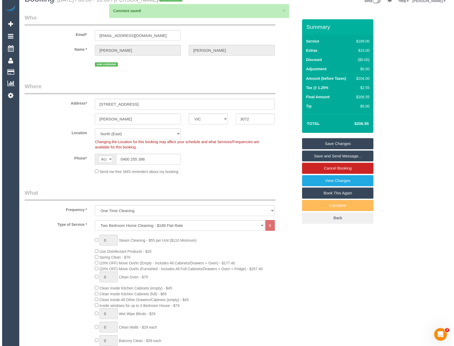
scroll to position [0, 0]
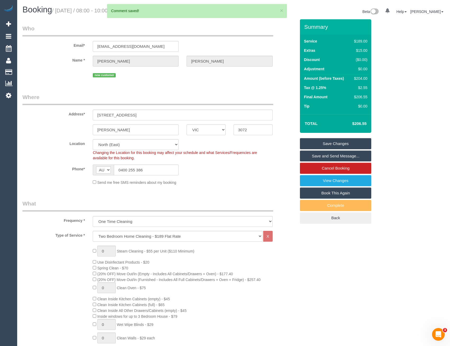
click at [321, 155] on link "Save and Send Message..." at bounding box center [335, 156] width 71 height 11
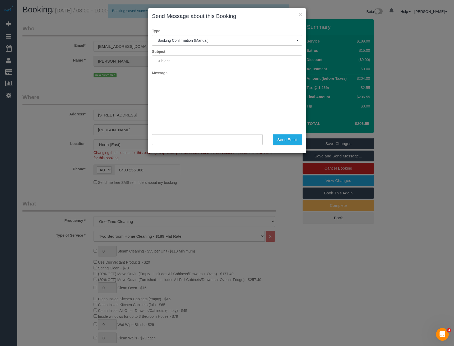
type input "Booking Confirmed"
type input ""[PERSON_NAME]" <[EMAIL_ADDRESS][DOMAIN_NAME]>"
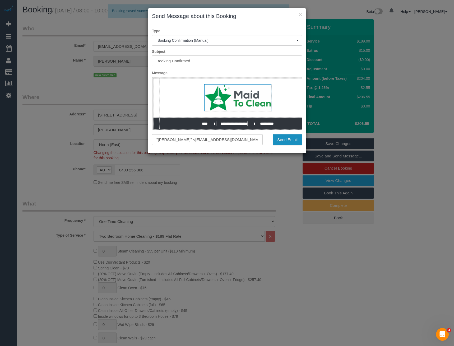
click at [295, 142] on button "Send Email" at bounding box center [287, 139] width 29 height 11
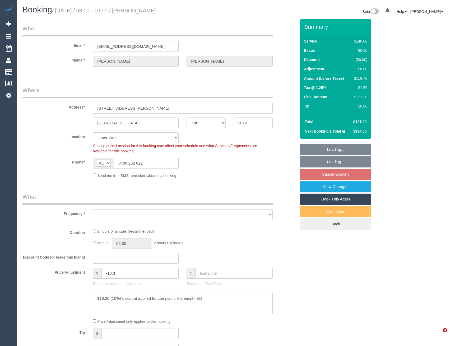
select select "VIC"
select select "string:stripe-pm_1QUmoA2GScqysDRVL2tnuCen"
select select "object:533"
select select "number:29"
select select "number:14"
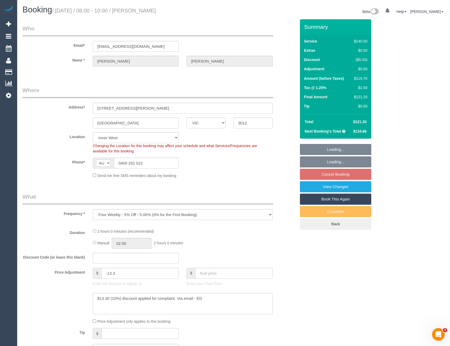
select select "number:18"
select select "number:34"
select select "number:13"
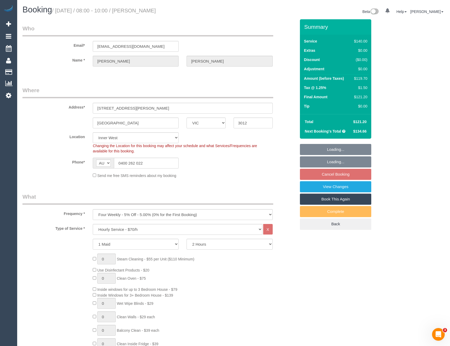
select select "object:1573"
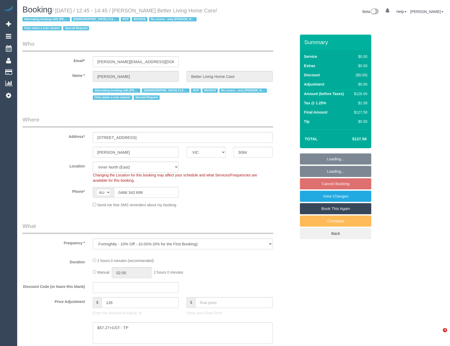
select select "VIC"
select select "object:552"
select select "120"
select select "number:28"
select select "number:14"
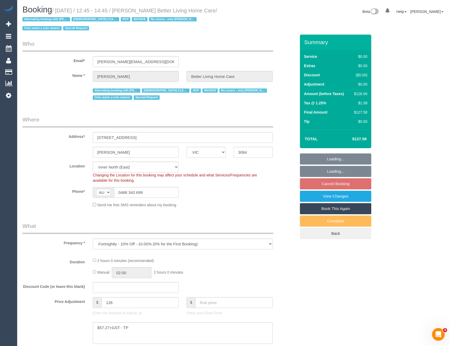
select select "number:19"
select select "number:25"
select select "number:35"
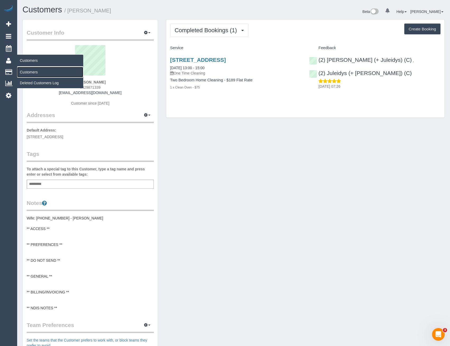
click at [34, 75] on link "Customers" at bounding box center [50, 72] width 66 height 11
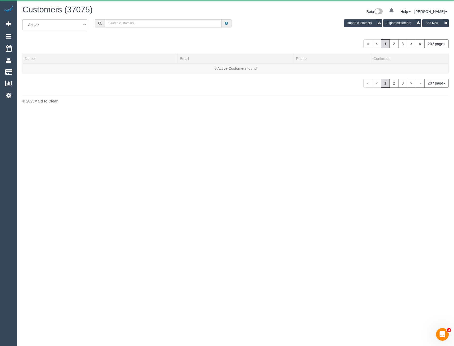
click at [128, 24] on input "text" at bounding box center [163, 23] width 117 height 8
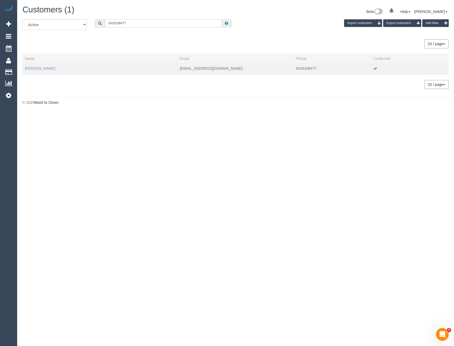
type input "0426108477"
click at [37, 70] on link "[PERSON_NAME]" at bounding box center [40, 68] width 30 height 4
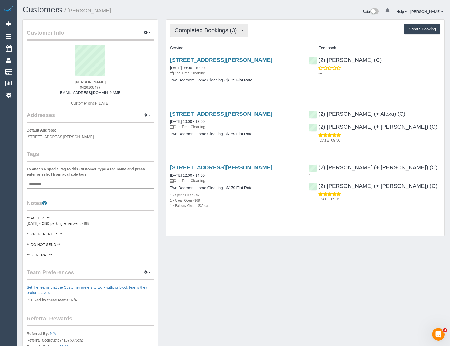
click at [236, 28] on span "Completed Bookings (3)" at bounding box center [207, 30] width 65 height 7
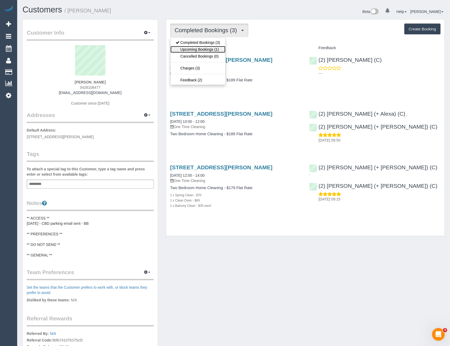
click at [219, 51] on link "Upcoming Bookings (1)" at bounding box center [197, 49] width 55 height 7
